Goal: Transaction & Acquisition: Purchase product/service

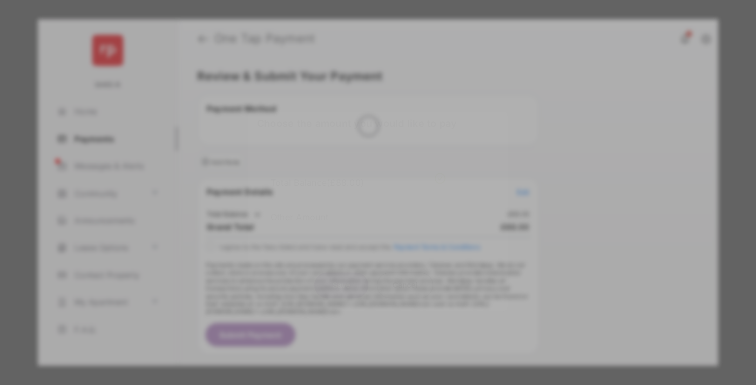
click at [358, 210] on div "Other Amount" at bounding box center [358, 217] width 175 height 18
type input "***"
click at [341, 286] on button "Save" at bounding box center [341, 285] width 54 height 26
